Goal: Information Seeking & Learning: Learn about a topic

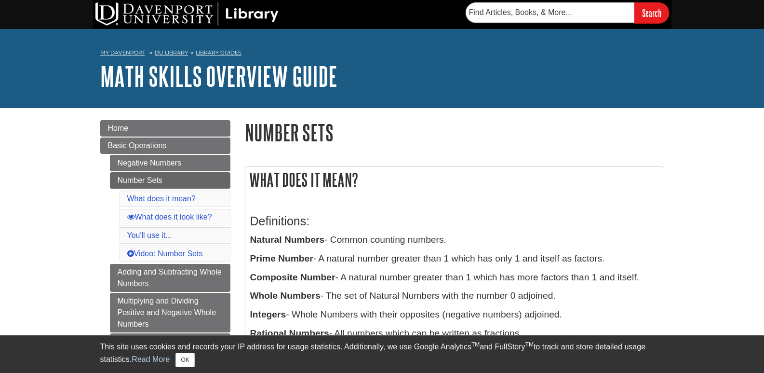
click at [371, 187] on h2 "What does it mean?" at bounding box center [454, 180] width 418 height 26
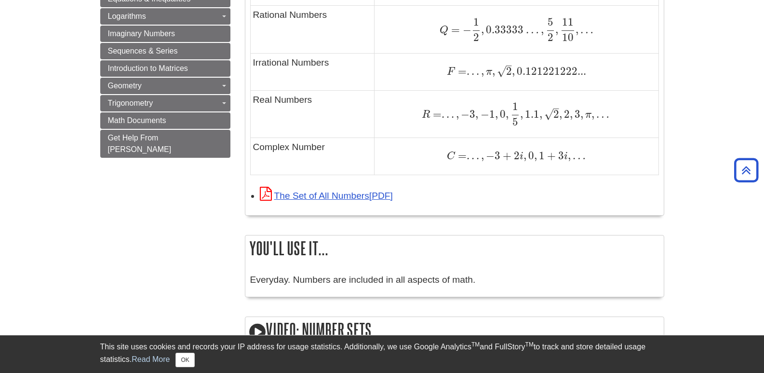
scroll to position [713, 0]
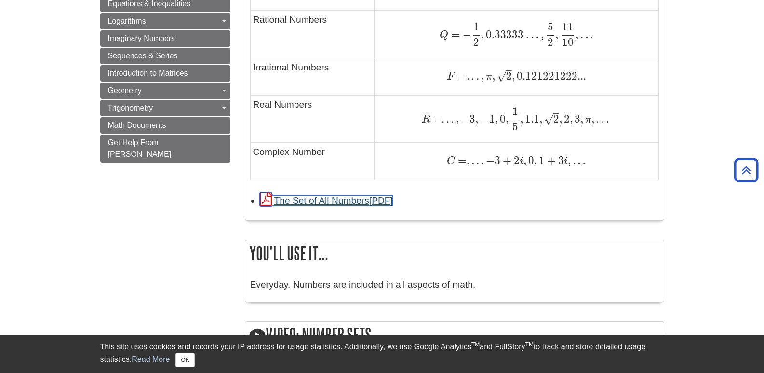
click at [348, 199] on link "The Set of All Numbers" at bounding box center [326, 200] width 133 height 10
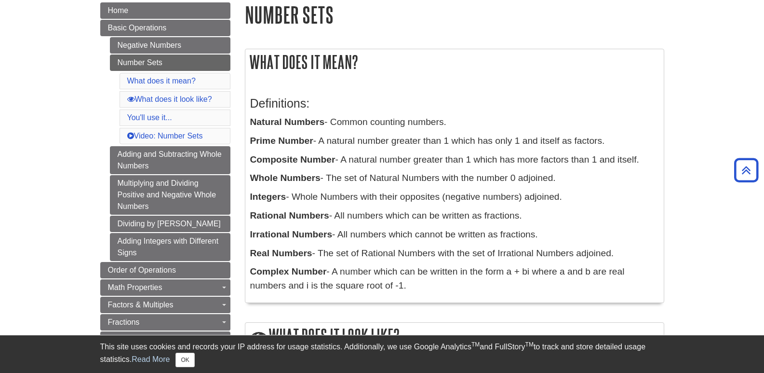
scroll to position [443, 0]
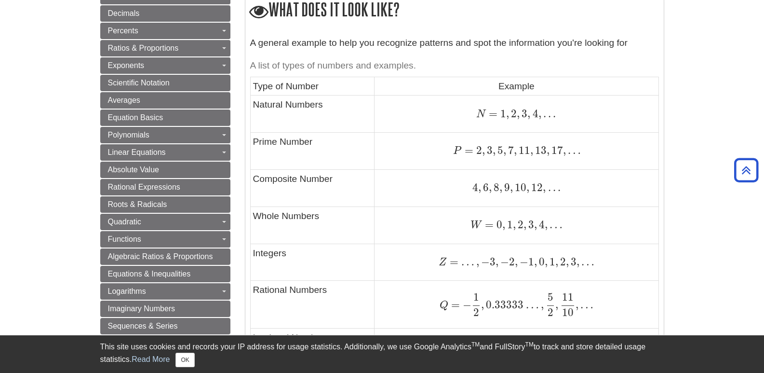
click at [549, 191] on span "." at bounding box center [548, 187] width 5 height 13
click at [436, 31] on div "What does it look like? A general example to help you recognize patterns and sp…" at bounding box center [454, 243] width 419 height 494
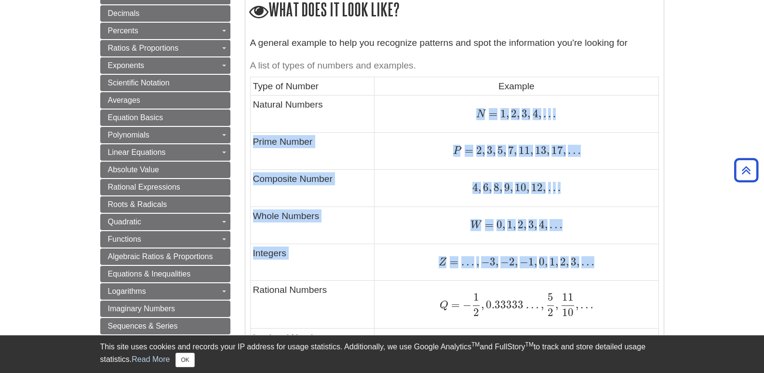
drag, startPoint x: 469, startPoint y: 107, endPoint x: 558, endPoint y: 278, distance: 192.1
click at [558, 278] on tbody "Type of Number Example Natural Numbers N = 1 , 2 , 3 , 4 , . . . N = 1 , 2 , 3 …" at bounding box center [454, 263] width 408 height 373
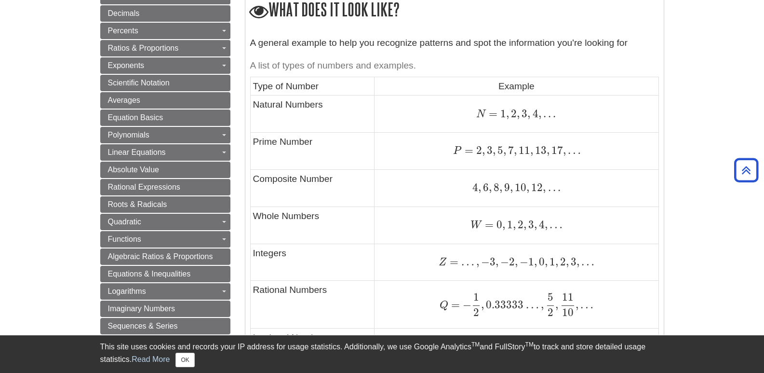
click at [558, 278] on td "Z = … , − 3 , − 2 , − 1 , 0 , 1 , 2 , 3 , … Z = … , − 3 , − 2 , − 1 , 0 , 1 , 2…" at bounding box center [517, 261] width 284 height 37
click at [649, 194] on div "4 , 6 , 8 , 9 , 10 , 12 , . . . 4 , 6 , 8 , 9 , 10 , 12 , . . ." at bounding box center [516, 187] width 279 height 13
drag, startPoint x: 573, startPoint y: 140, endPoint x: 495, endPoint y: 122, distance: 79.0
click at [495, 122] on tbody "Type of Number Example Natural Numbers N = 1 , 2 , 3 , 4 , . . . N = 1 , 2 , 3 …" at bounding box center [454, 263] width 408 height 373
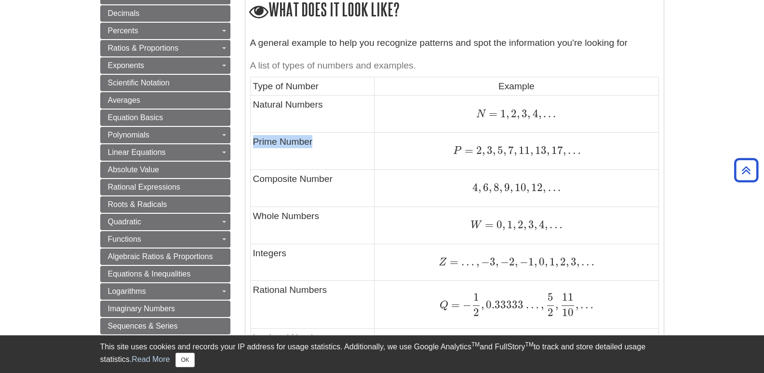
click at [495, 122] on td "N = 1 , 2 , 3 , 4 , . . . N = 1 , 2 , 3 , 4 , . . ." at bounding box center [517, 113] width 284 height 37
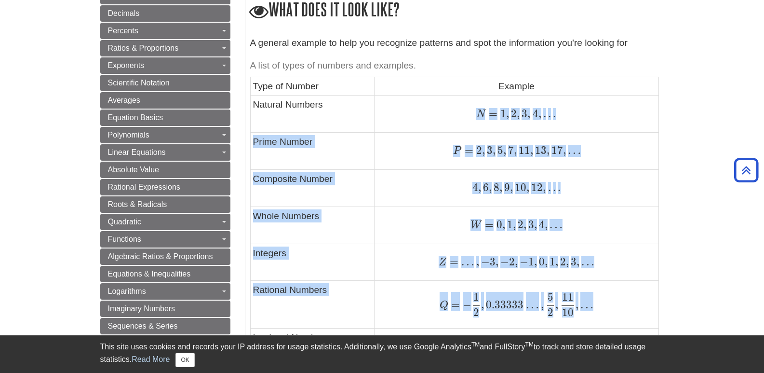
drag, startPoint x: 479, startPoint y: 111, endPoint x: 605, endPoint y: 317, distance: 241.5
click at [605, 317] on tbody "Type of Number Example Natural Numbers N = 1 , 2 , 3 , 4 , . . . N = 1 , 2 , 3 …" at bounding box center [454, 263] width 408 height 373
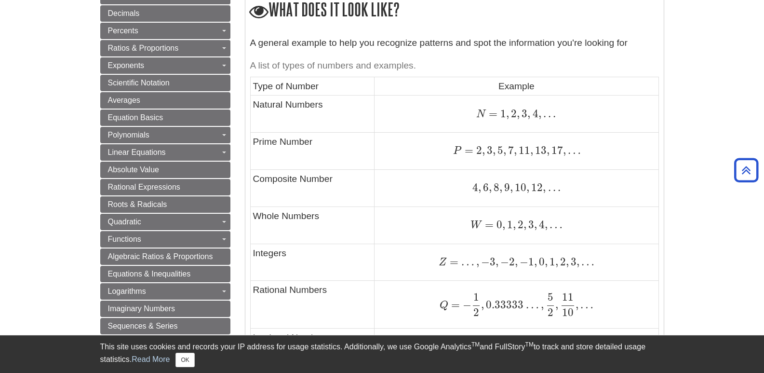
click at [605, 317] on td "Q = − 1 2 , 0.33333 … , 5 2 , 11 10 , … Q = − 1 2 , 0.33333 … , 5 2 , 11 10 , …" at bounding box center [517, 304] width 284 height 47
drag, startPoint x: 555, startPoint y: 113, endPoint x: 475, endPoint y: 111, distance: 80.0
click at [475, 111] on div "N = 1 , 2 , 3 , 4 , . . . N = 1 , 2 , 3 , 4 , . . ." at bounding box center [516, 113] width 279 height 13
copy span "N = 1 , 2 , 3 , 4 , . . ."
click at [487, 180] on td "4 , 6 , 8 , 9 , 10 , 12 , . . . 4 , 6 , 8 , 9 , 10 , 12 , . . ." at bounding box center [517, 187] width 284 height 37
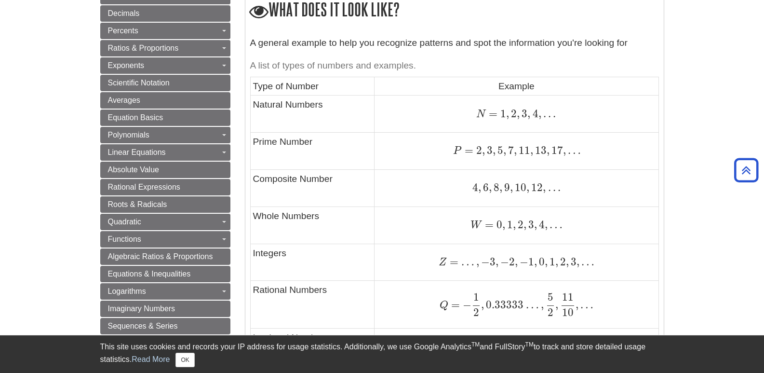
click at [407, 218] on div "W = 0 , 1 , 2 , 3 , 4 , … W = 0 , 1 , 2 , 3 , 4 , …" at bounding box center [516, 224] width 279 height 13
click at [474, 240] on td "W = 0 , 1 , 2 , 3 , 4 , … W = 0 , 1 , 2 , 3 , 4 , …" at bounding box center [517, 224] width 284 height 37
click at [447, 320] on td "Q = − 1 2 , 0.33333 … , 5 2 , 11 10 , … Q = − 1 2 , 0.33333 … , 5 2 , 11 10 , …" at bounding box center [517, 304] width 284 height 47
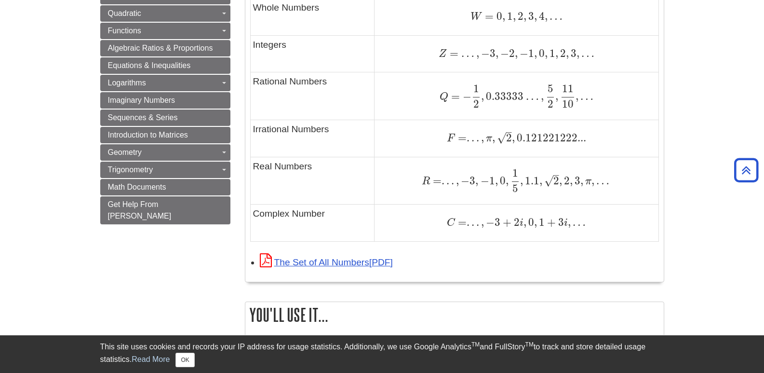
scroll to position [0, 0]
